Goal: Task Accomplishment & Management: Manage account settings

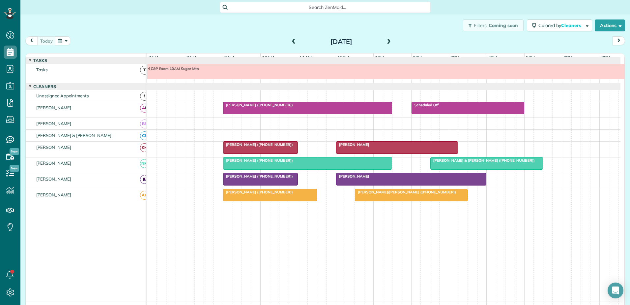
scroll to position [5, 0]
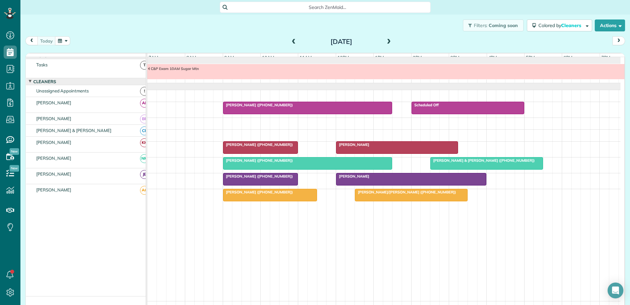
click at [293, 113] on div at bounding box center [308, 108] width 169 height 12
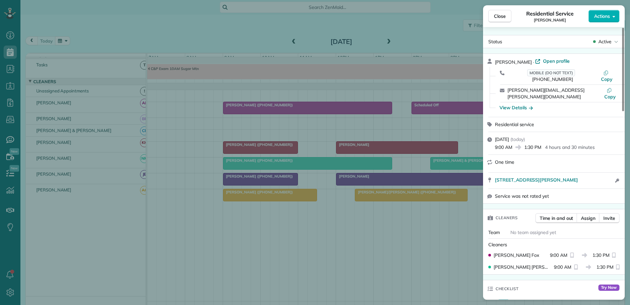
click at [264, 111] on div "Close Residential Service Laura Dudley Actions Status Active Laura Dudley · Ope…" at bounding box center [315, 152] width 630 height 305
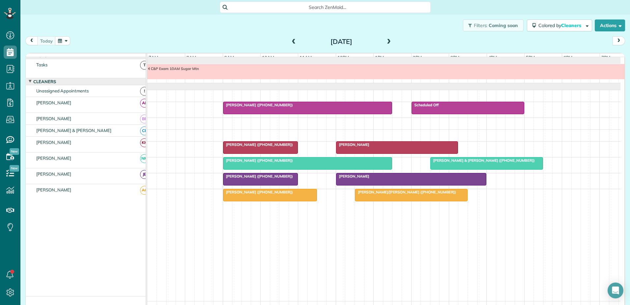
click at [379, 146] on div at bounding box center [398, 147] width 122 height 12
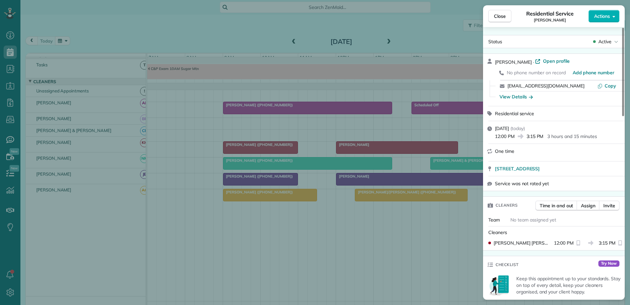
click at [378, 152] on div "Close Residential Service [PERSON_NAME] Actions Status Active [PERSON_NAME] · O…" at bounding box center [315, 152] width 630 height 305
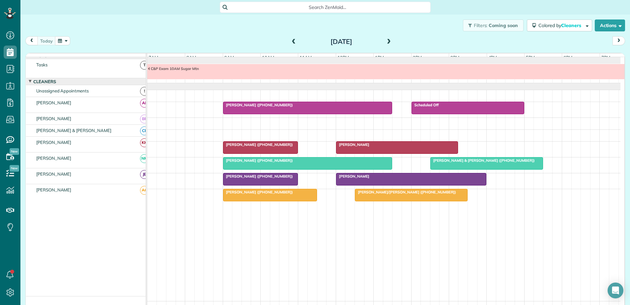
click at [275, 152] on div at bounding box center [261, 147] width 75 height 12
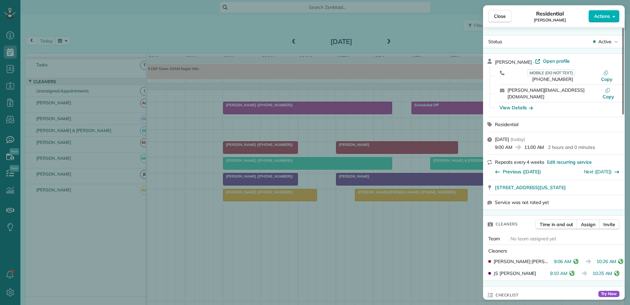
click at [574, 259] on icon "reset" at bounding box center [576, 261] width 5 height 5
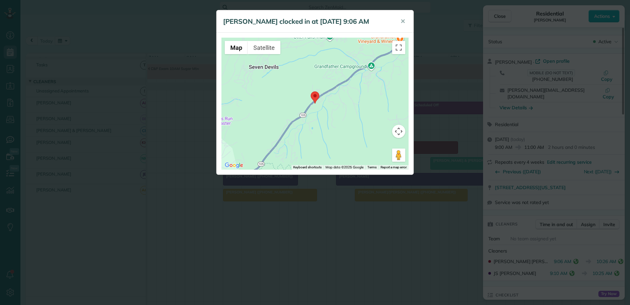
click at [571, 247] on div "Kaya Hutchinson clocked in at 15 Sep 9:06 AM ✕ ← Move left → Move right ↑ Move …" at bounding box center [315, 152] width 630 height 305
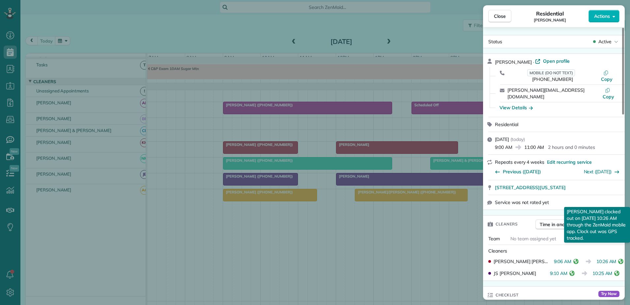
click at [620, 259] on icon "reset" at bounding box center [621, 261] width 5 height 5
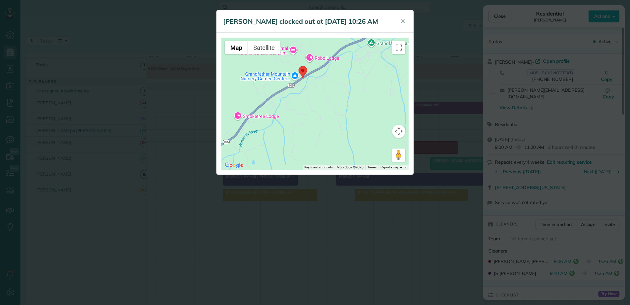
drag, startPoint x: 306, startPoint y: 118, endPoint x: 341, endPoint y: 125, distance: 35.7
click at [341, 125] on div at bounding box center [315, 104] width 187 height 132
click at [417, 231] on div "Kaya Hutchinson clocked out at 15 Sep 10:26 AM ✕ ← Move left → Move right ↑ Mov…" at bounding box center [315, 152] width 630 height 305
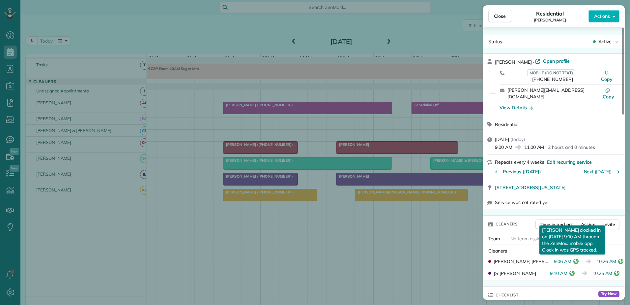
click at [571, 270] on icon "reset" at bounding box center [572, 272] width 5 height 5
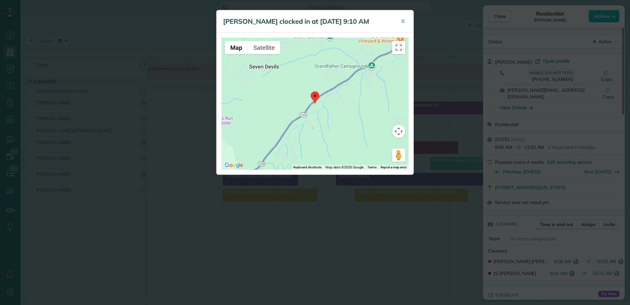
click at [571, 260] on div "JS Braun clocked in at 15 Sep 9:10 AM ✕ ← Move left → Move right ↑ Move up ↓ Mo…" at bounding box center [315, 152] width 630 height 305
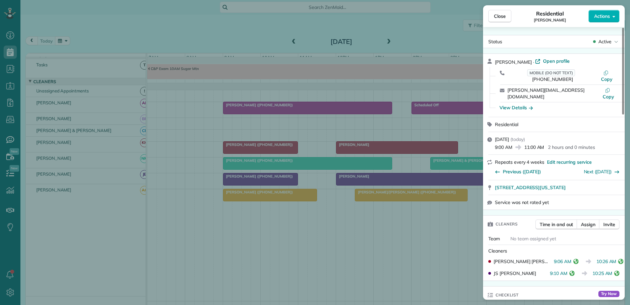
click at [467, 261] on div "Close Residential [PERSON_NAME] Actions Status Active [PERSON_NAME] · Open prof…" at bounding box center [315, 152] width 630 height 305
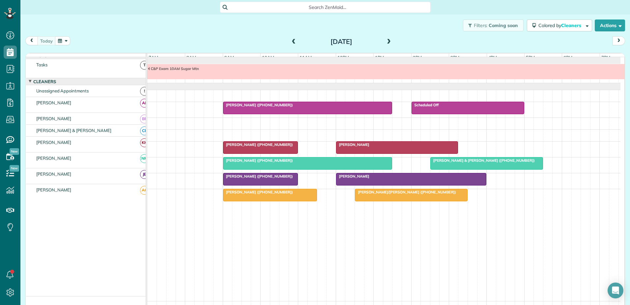
click at [380, 147] on div "[PERSON_NAME]" at bounding box center [397, 144] width 118 height 5
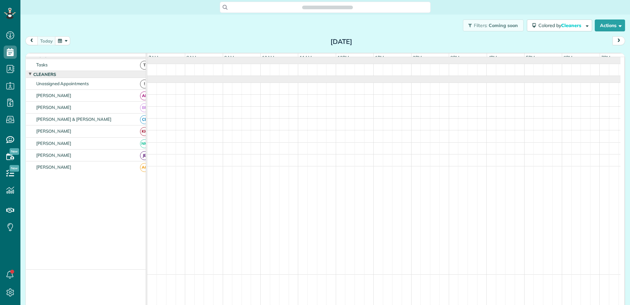
scroll to position [3, 3]
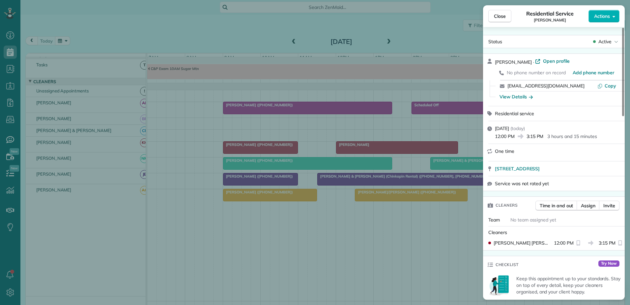
click at [264, 151] on div "Close Residential Service [PERSON_NAME] Actions Status Active [PERSON_NAME] · O…" at bounding box center [315, 152] width 630 height 305
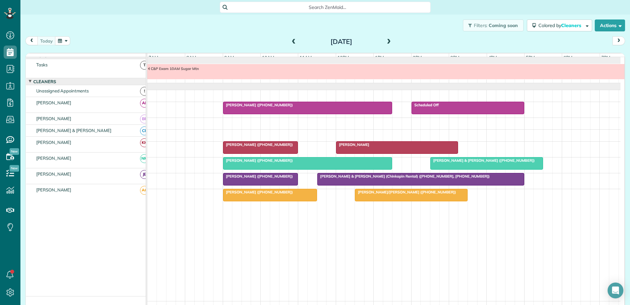
click at [264, 147] on span "[PERSON_NAME] ([PHONE_NUMBER])" at bounding box center [258, 144] width 71 height 5
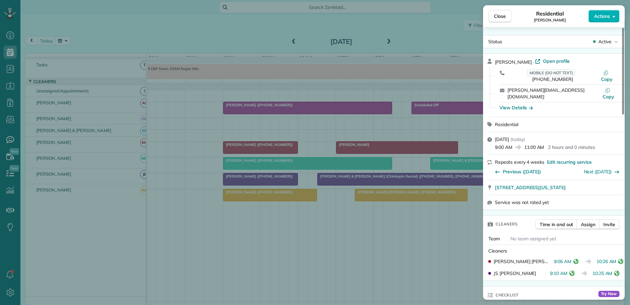
click at [357, 150] on div "Close Residential [PERSON_NAME] Actions Status Active [PERSON_NAME] · Open prof…" at bounding box center [315, 152] width 630 height 305
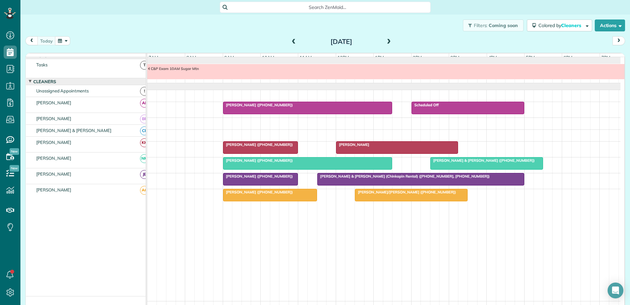
click at [357, 147] on div "[PERSON_NAME]" at bounding box center [397, 144] width 118 height 5
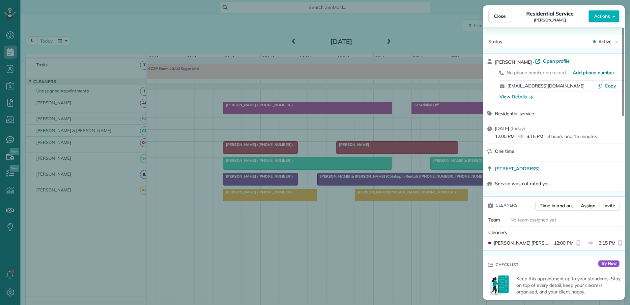
click at [280, 152] on div "Close Residential Service [PERSON_NAME] Actions Status Active [PERSON_NAME] · O…" at bounding box center [315, 152] width 630 height 305
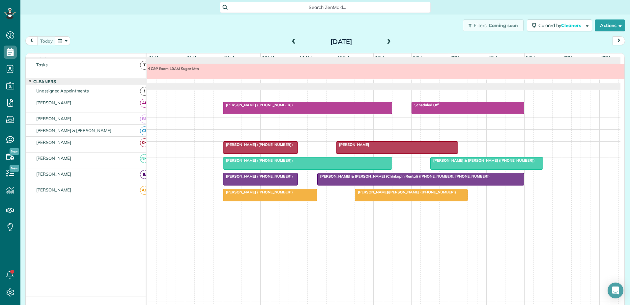
click at [280, 152] on div at bounding box center [261, 147] width 75 height 12
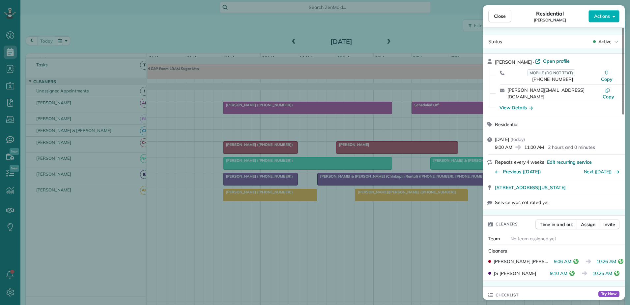
click at [280, 152] on div "Close Residential [PERSON_NAME] Actions Status Active [PERSON_NAME] · Open prof…" at bounding box center [315, 152] width 630 height 305
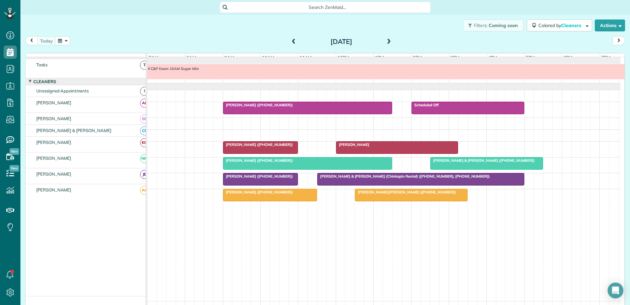
click at [355, 178] on span "[PERSON_NAME] & [PERSON_NAME] (Chinkapin Rental) ([PHONE_NUMBER], [PHONE_NUMBER…" at bounding box center [403, 176] width 173 height 5
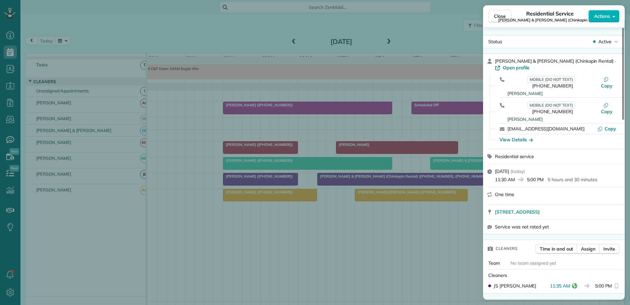
click at [355, 183] on div "Close Residential Service [PERSON_NAME] & [PERSON_NAME] (Chinkapin Rental) Acti…" at bounding box center [315, 152] width 630 height 305
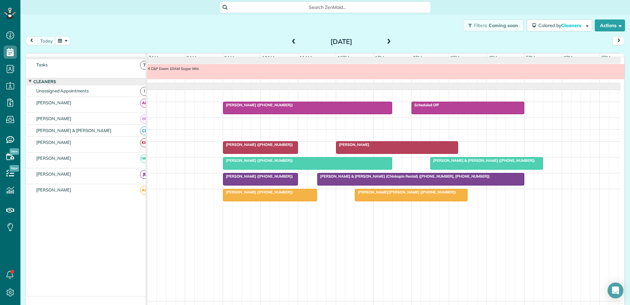
click at [285, 178] on span "[PERSON_NAME] ([PHONE_NUMBER])" at bounding box center [258, 176] width 71 height 5
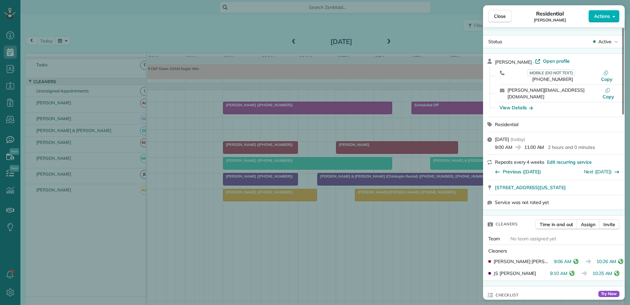
click at [285, 183] on div "Close Residential [PERSON_NAME] Actions Status Active [PERSON_NAME] · Open prof…" at bounding box center [315, 152] width 630 height 305
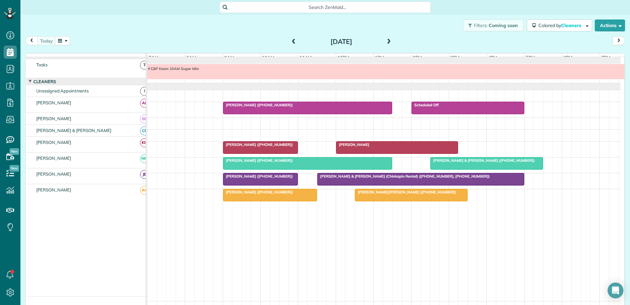
click at [289, 194] on div "[PERSON_NAME] ([PHONE_NUMBER])" at bounding box center [270, 192] width 90 height 5
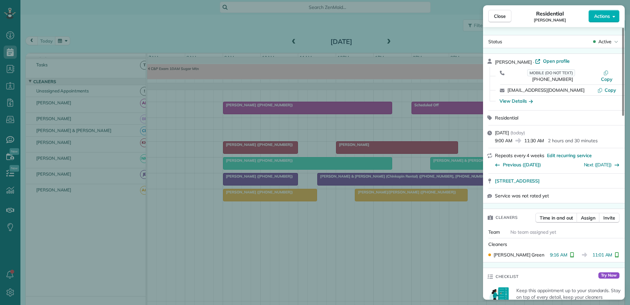
click at [291, 200] on div "Close Residential [PERSON_NAME] Actions Status Active [PERSON_NAME] · Open prof…" at bounding box center [315, 152] width 630 height 305
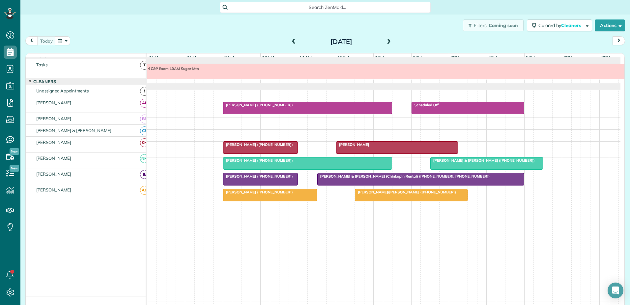
click at [367, 199] on div at bounding box center [411, 195] width 112 height 12
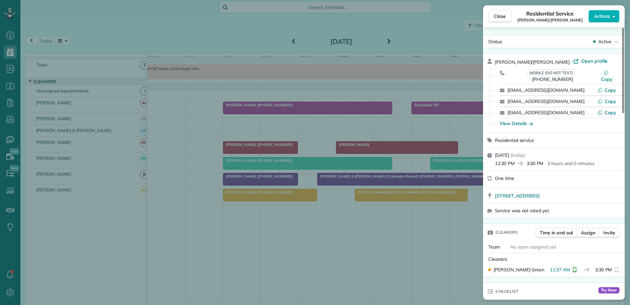
click at [367, 199] on div "Close Residential Service [PERSON_NAME]/[PERSON_NAME] Actions Status Active [PE…" at bounding box center [315, 152] width 630 height 305
